Goal: Use online tool/utility: Use online tool/utility

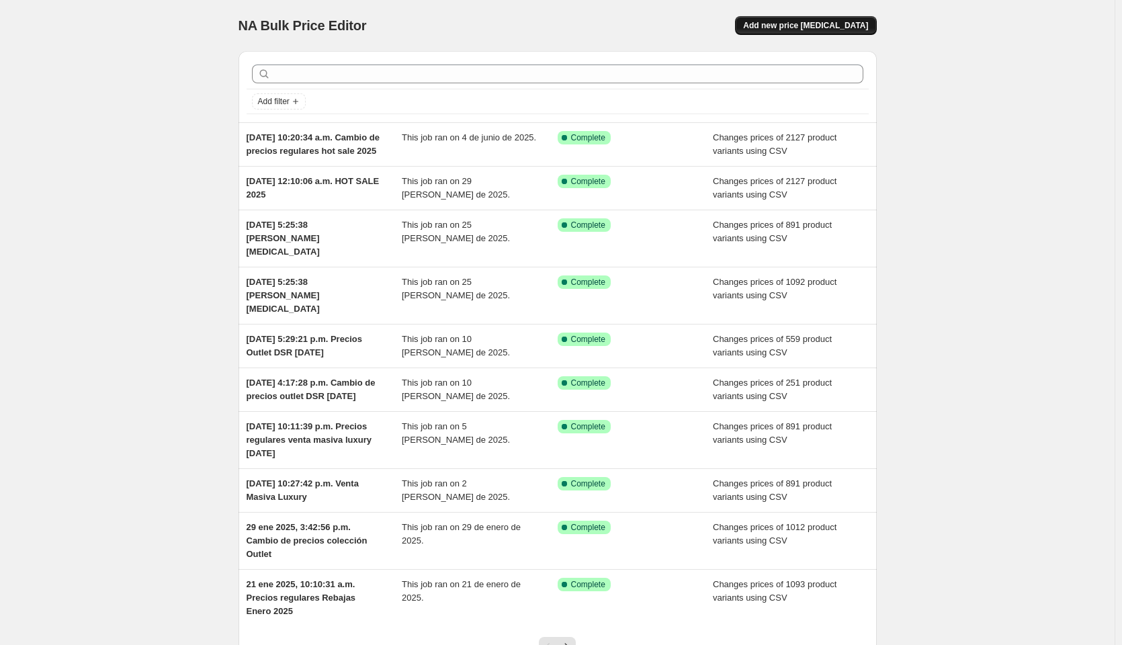
click at [841, 32] on button "Add new price [MEDICAL_DATA]" at bounding box center [805, 25] width 141 height 19
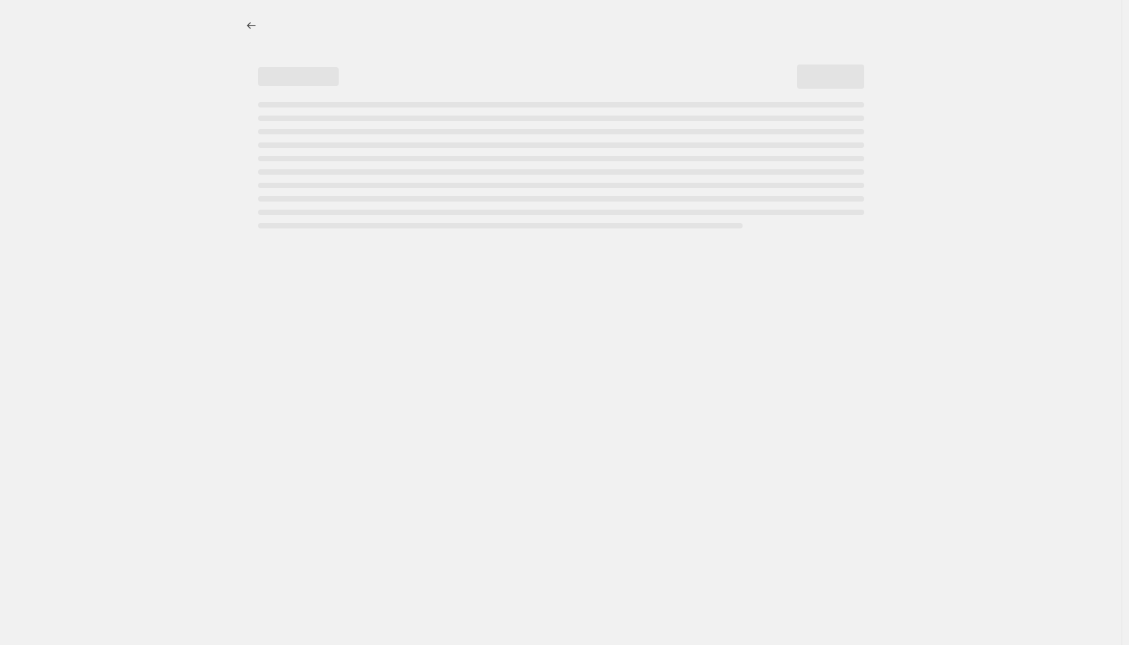
select select "percentage"
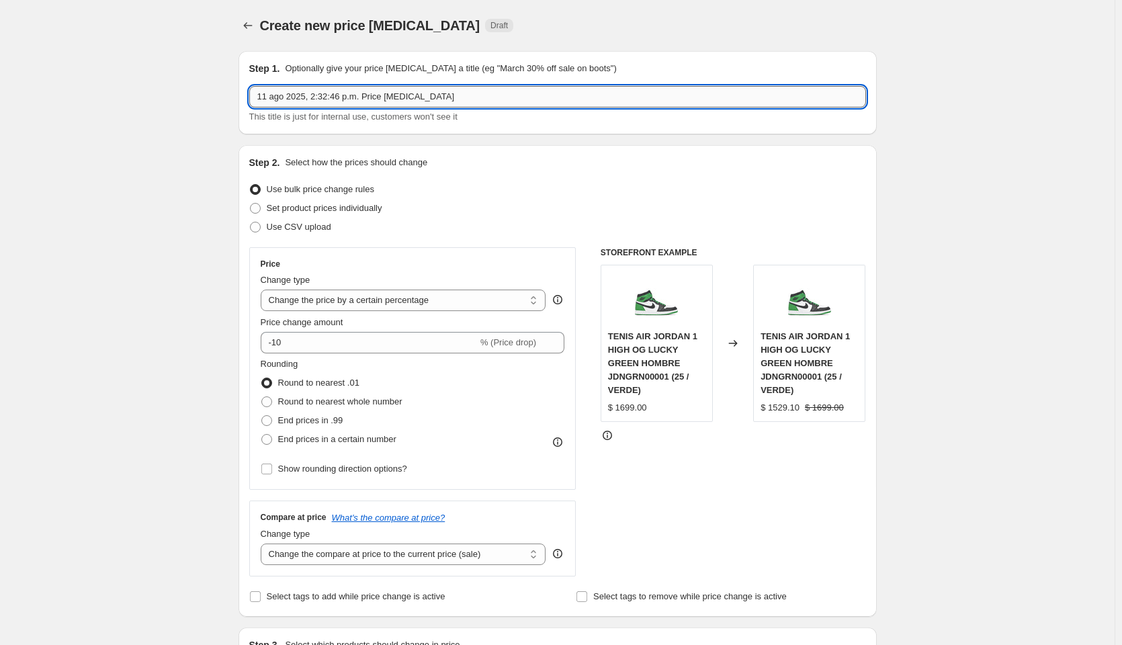
drag, startPoint x: 361, startPoint y: 97, endPoint x: 489, endPoint y: 89, distance: 128.0
click at [489, 89] on input "11 ago 2025, 2:32:46 p.m. Price [MEDICAL_DATA]" at bounding box center [557, 97] width 617 height 22
type input "11 ago 2025, 2:32:46 p.m. Hot Fashion 2025"
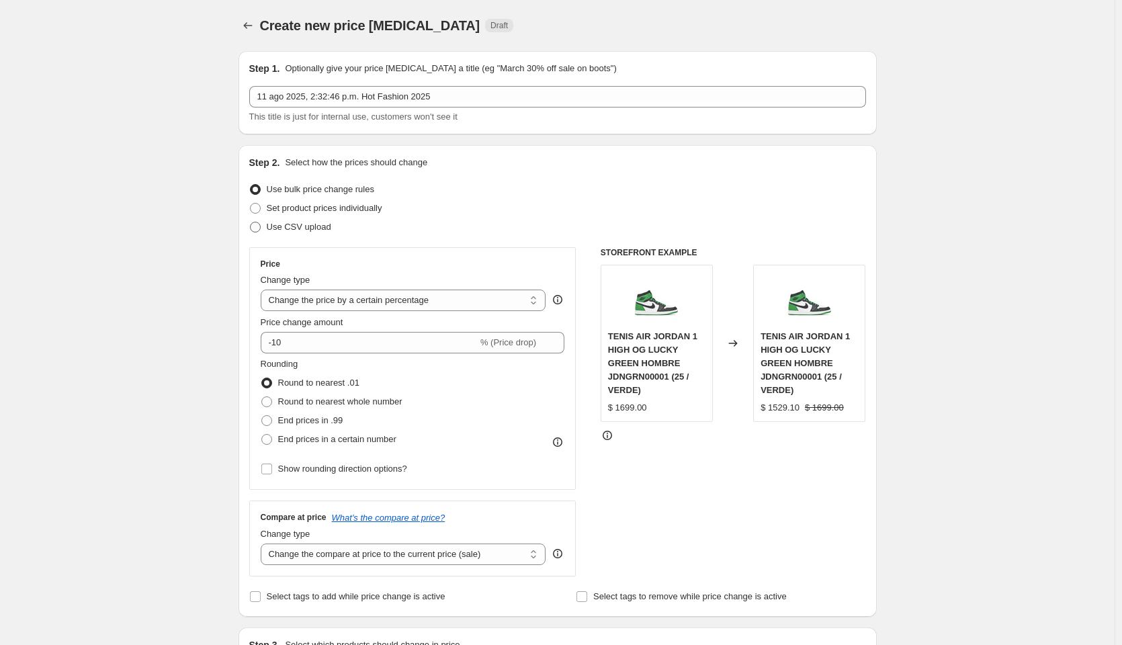
click at [260, 229] on span at bounding box center [255, 227] width 11 height 11
click at [251, 222] on input "Use CSV upload" at bounding box center [250, 222] width 1 height 1
radio input "true"
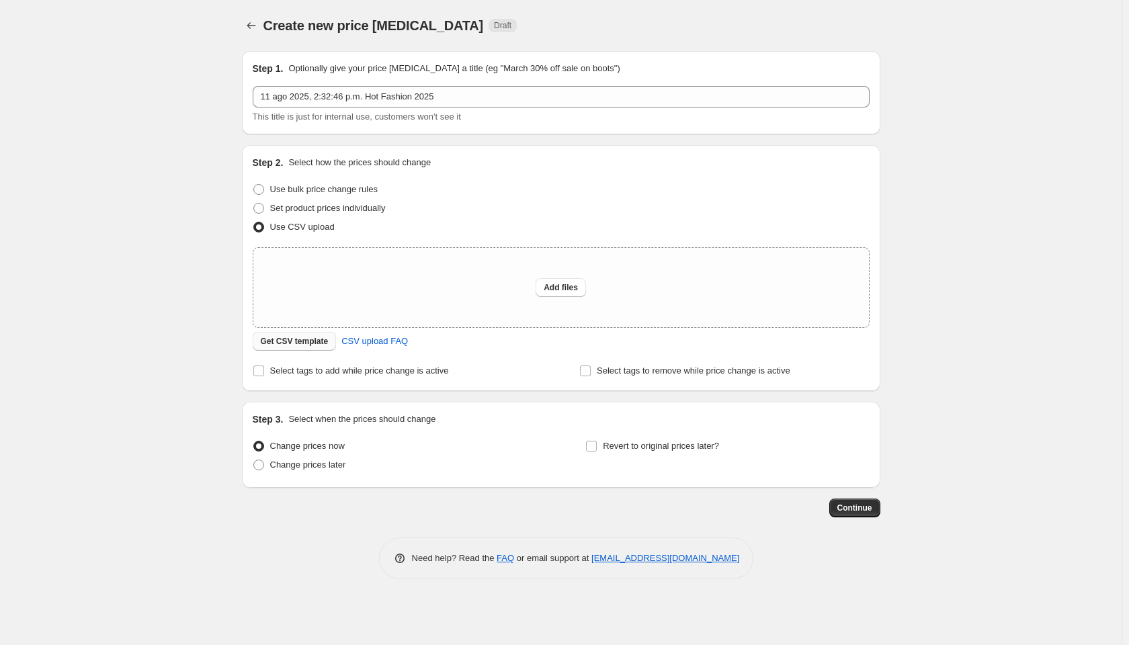
click at [275, 339] on span "Get CSV template" at bounding box center [295, 341] width 68 height 11
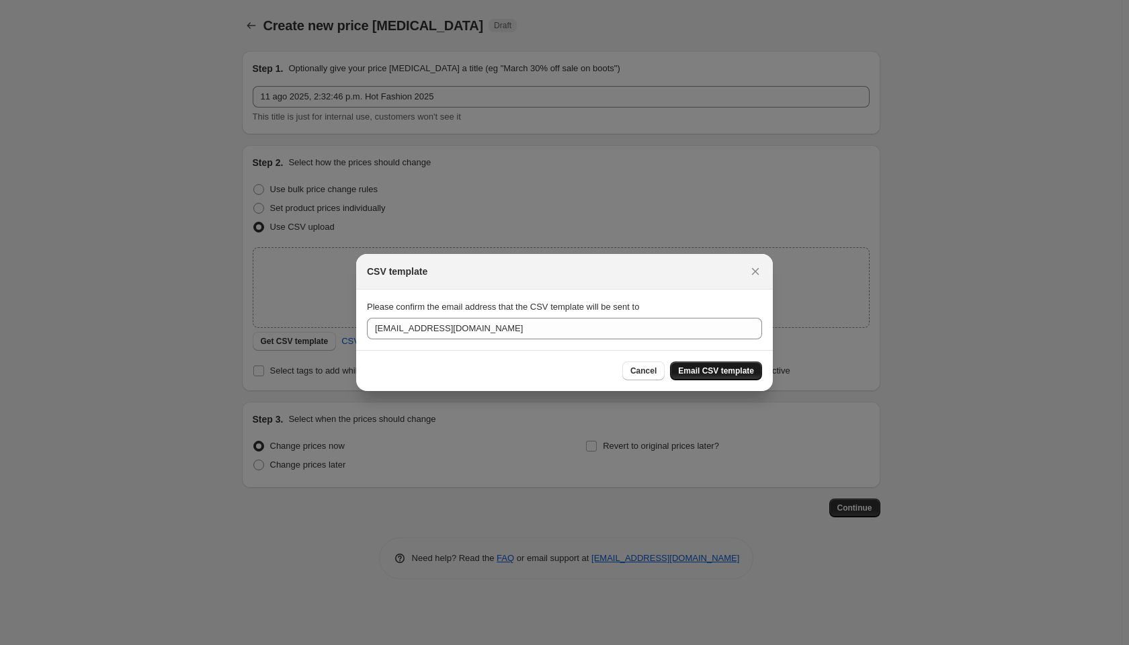
click at [718, 375] on span "Email CSV template" at bounding box center [716, 371] width 76 height 11
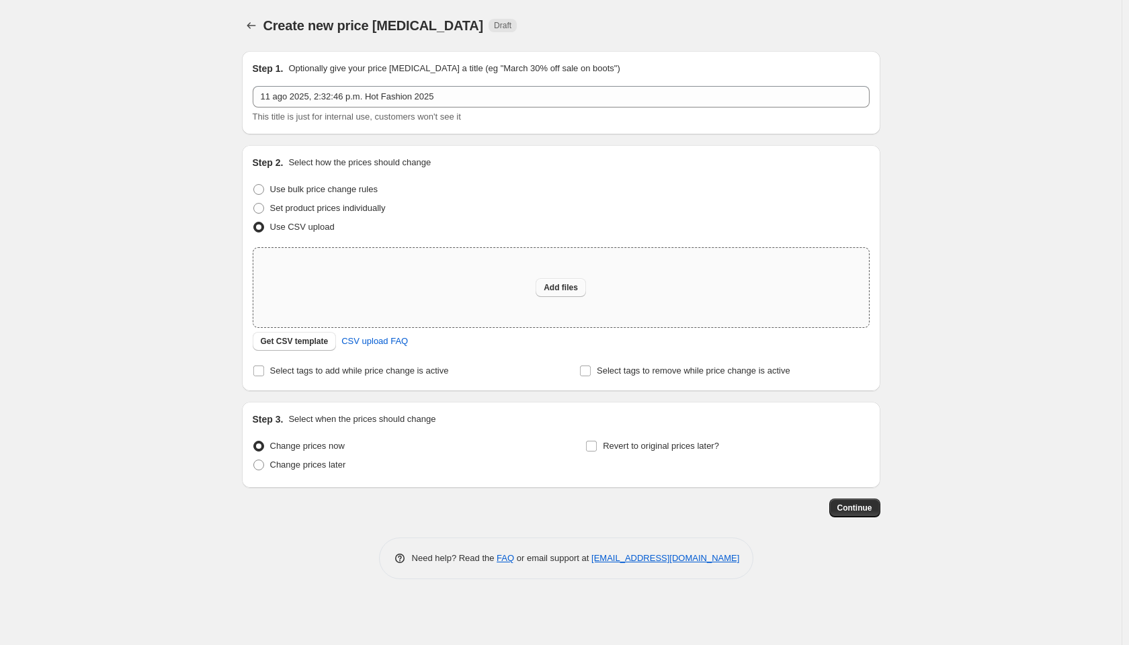
click at [563, 288] on span "Add files" at bounding box center [561, 287] width 34 height 11
type input "C:\fakepath\cambio de precios hot fashion 2025.csv"
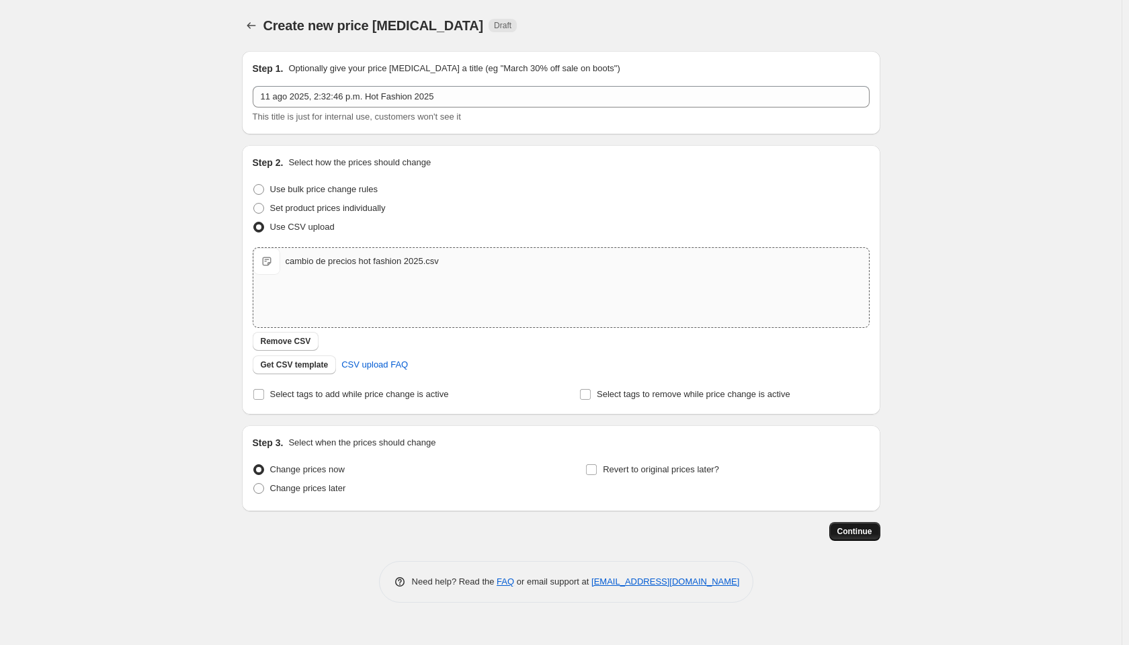
click at [851, 534] on span "Continue" at bounding box center [854, 531] width 35 height 11
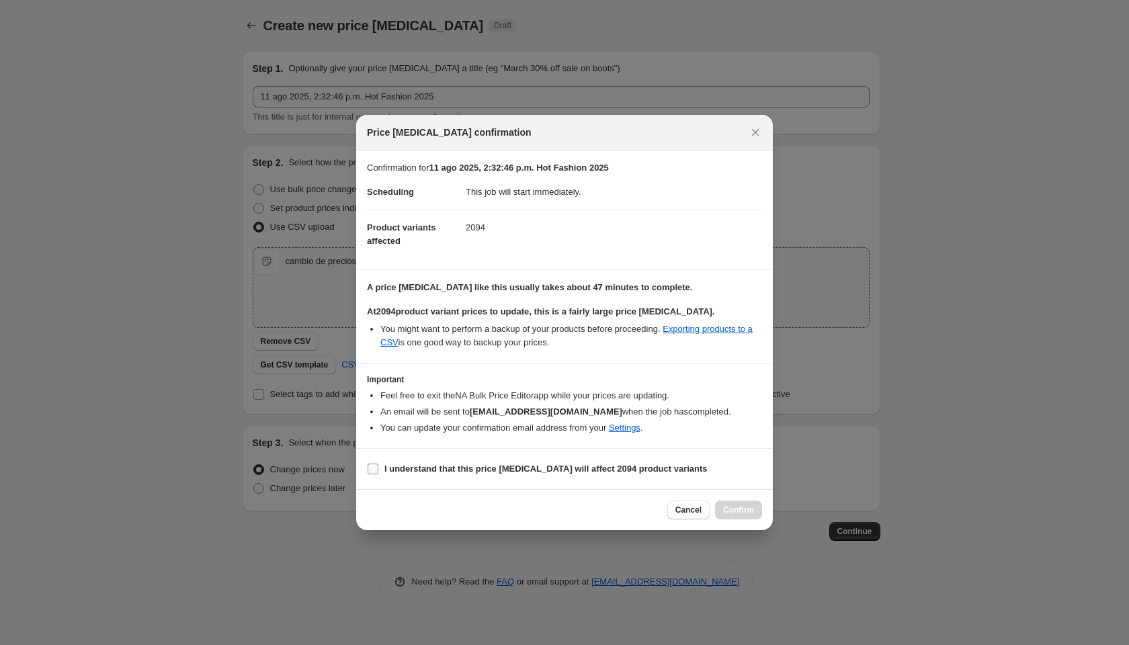
click at [374, 466] on input "I understand that this price [MEDICAL_DATA] will affect 2094 product variants" at bounding box center [373, 469] width 11 height 11
checkbox input "true"
click at [740, 511] on span "Confirm" at bounding box center [738, 510] width 31 height 11
